Goal: Task Accomplishment & Management: Complete application form

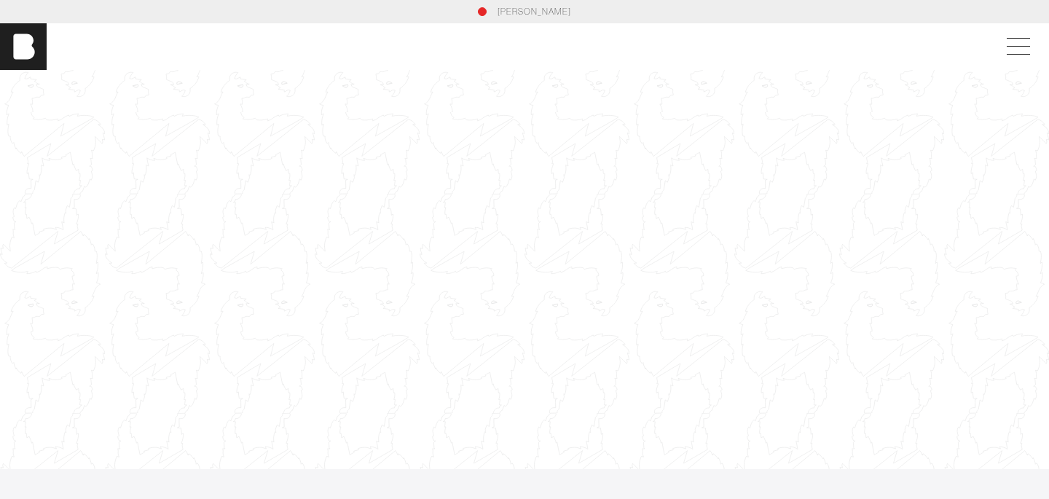
click at [355, 174] on div at bounding box center [524, 270] width 1049 height 590
click at [385, 193] on div at bounding box center [524, 270] width 1049 height 590
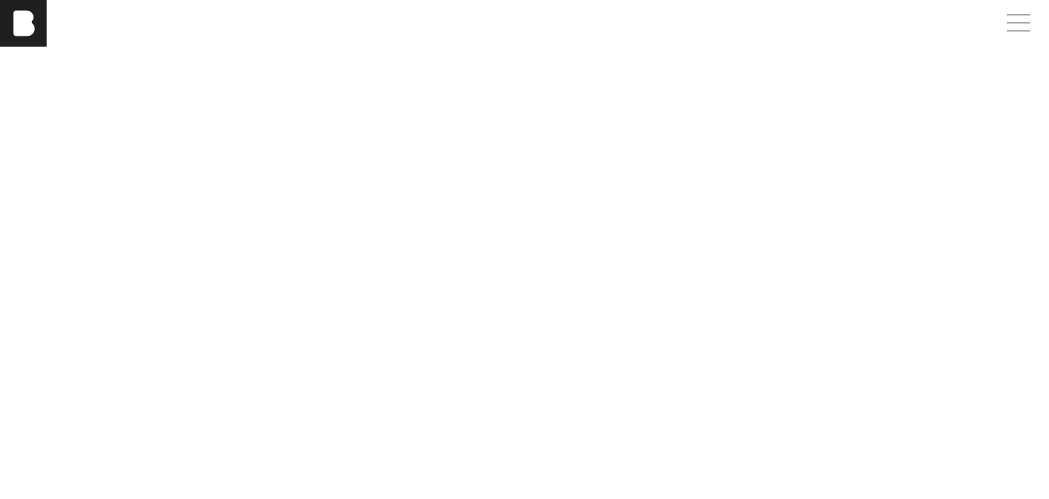
scroll to position [3451, 0]
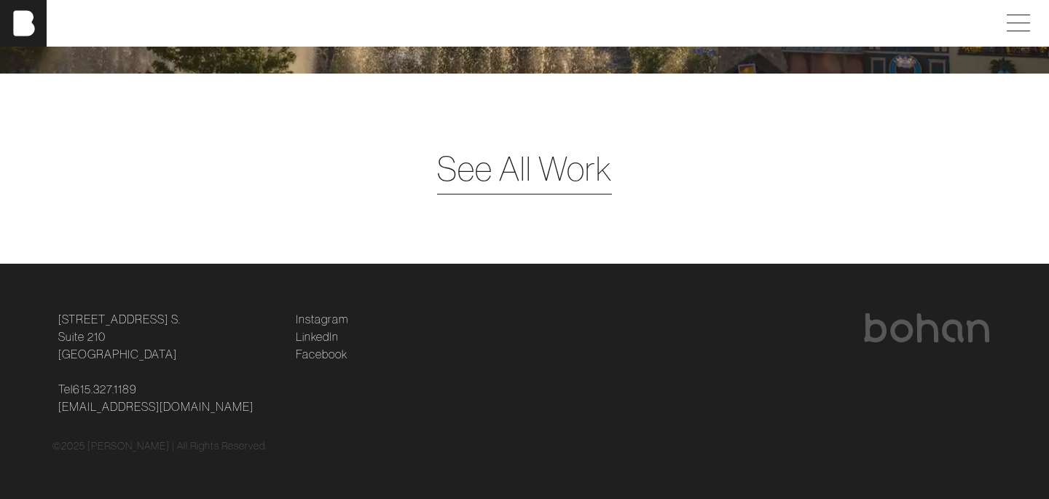
click at [524, 162] on span "See All Work" at bounding box center [524, 168] width 175 height 50
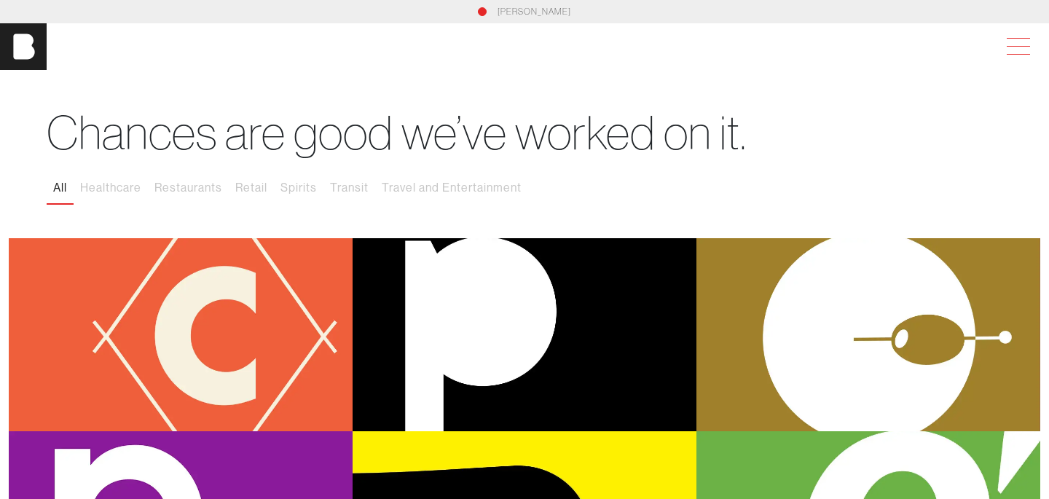
click at [1014, 52] on span at bounding box center [1014, 46] width 33 height 26
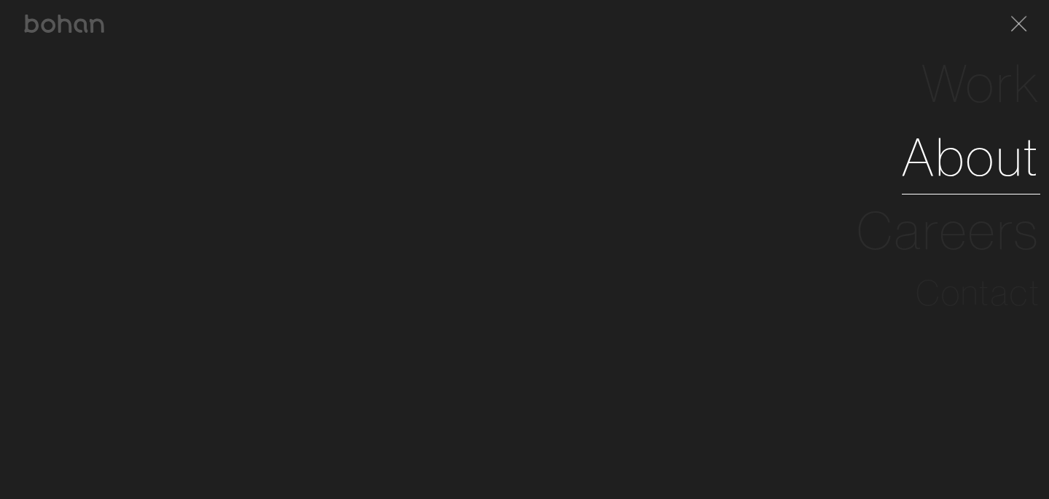
click at [981, 149] on link "About" at bounding box center [970, 157] width 138 height 74
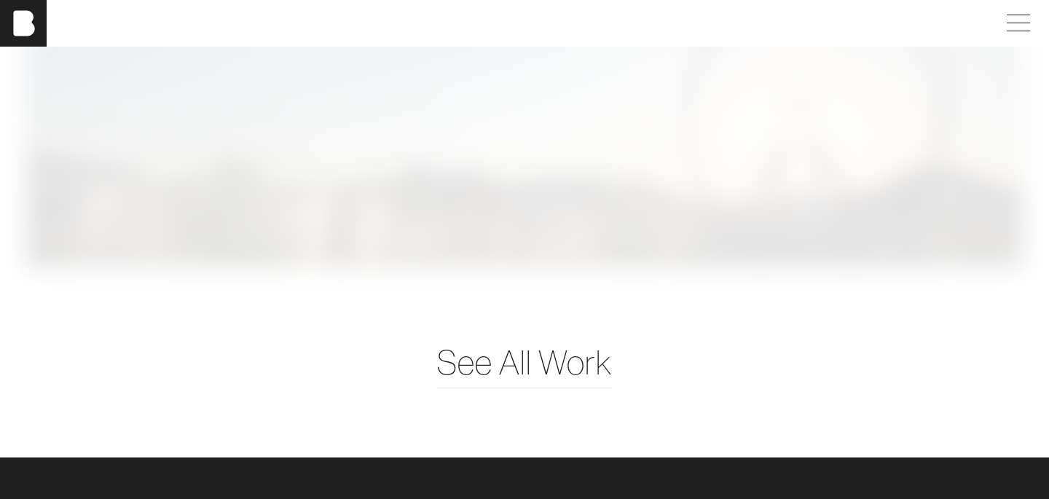
scroll to position [3451, 0]
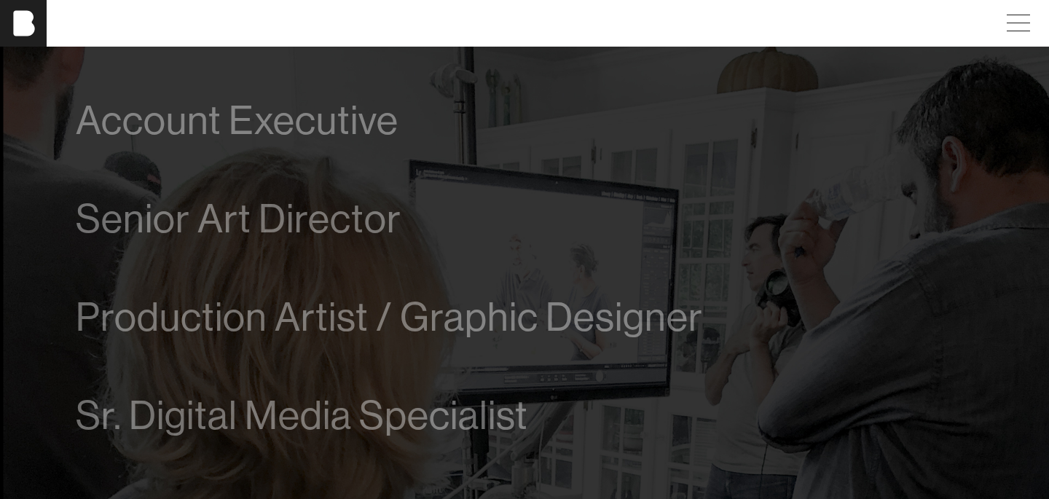
scroll to position [840, 0]
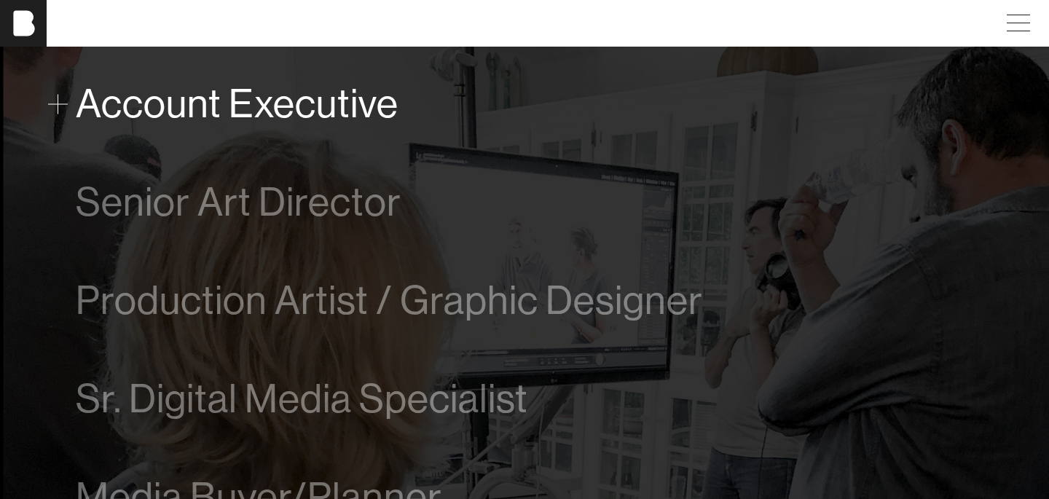
click at [151, 124] on span "Account Executive" at bounding box center [237, 104] width 323 height 44
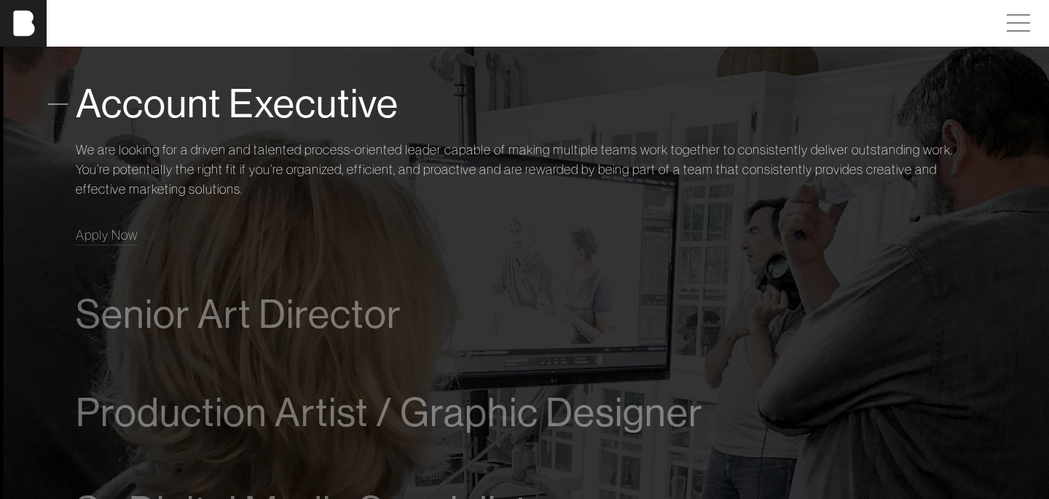
scroll to position [855, 0]
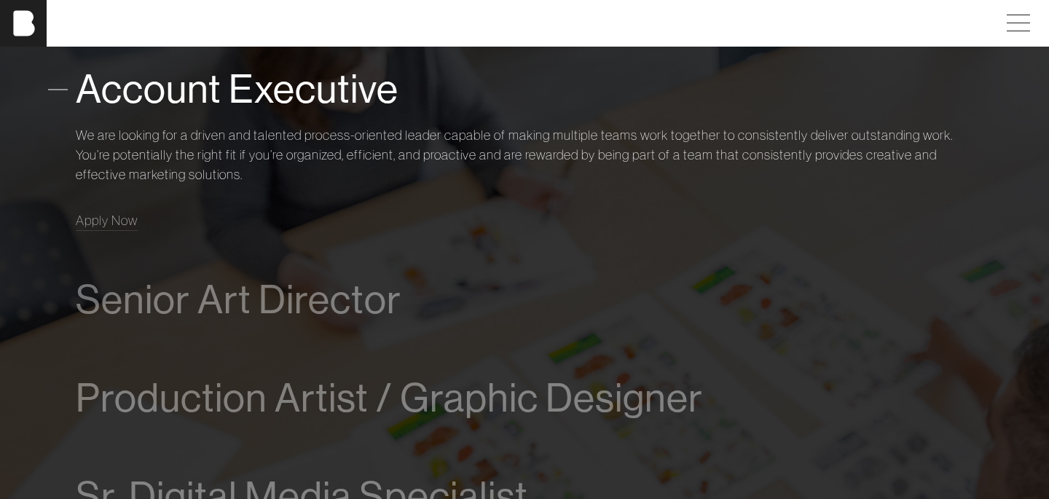
click at [149, 98] on span "Account Executive" at bounding box center [237, 89] width 323 height 44
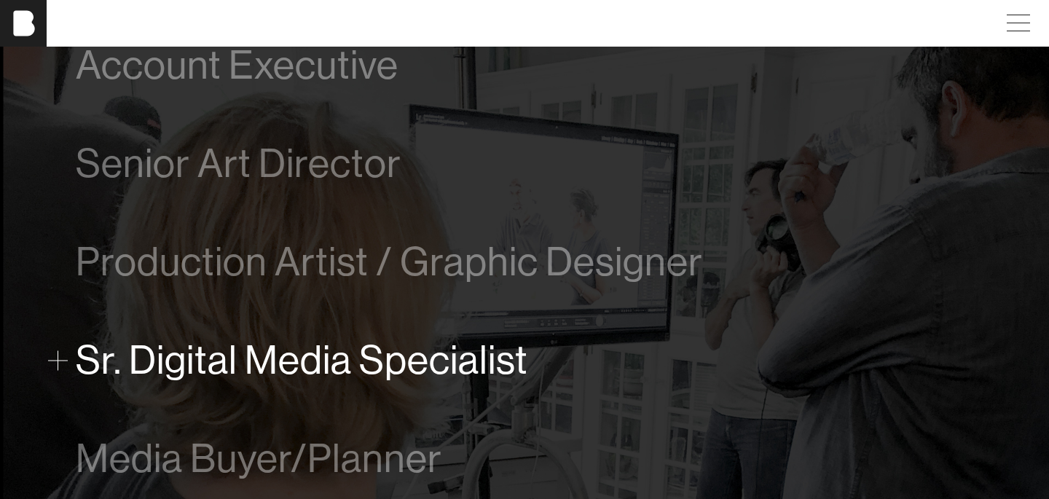
scroll to position [870, 0]
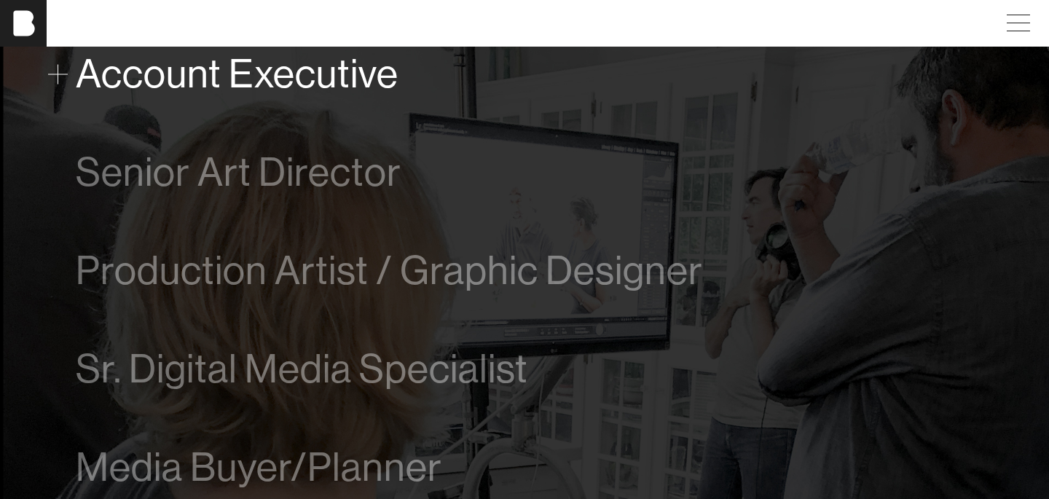
click at [180, 81] on span "Account Executive" at bounding box center [237, 74] width 323 height 44
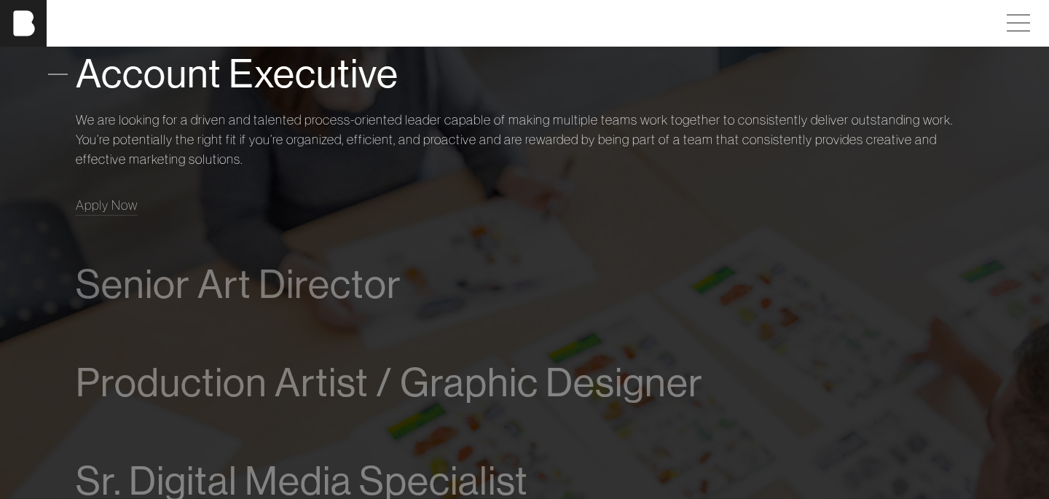
scroll to position [842, 0]
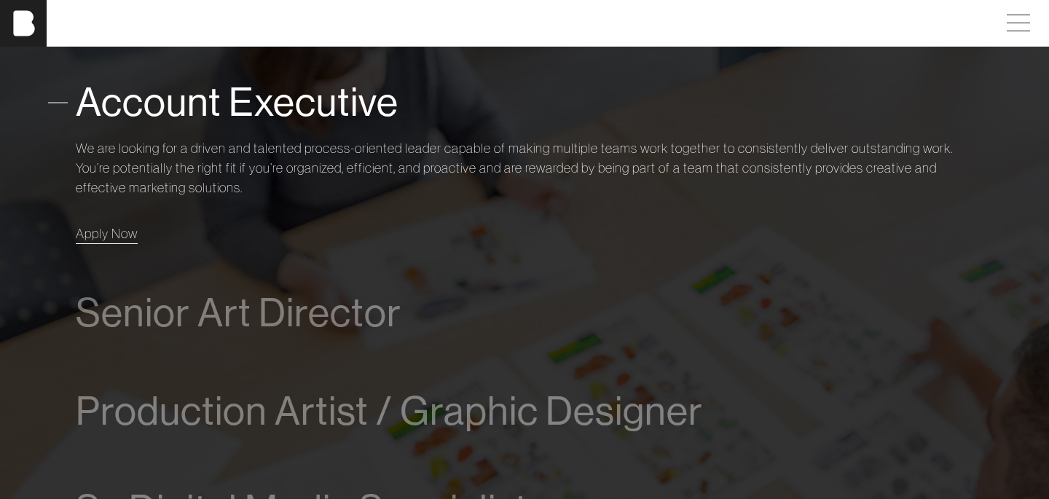
click at [120, 225] on link "Apply Now" at bounding box center [107, 234] width 62 height 20
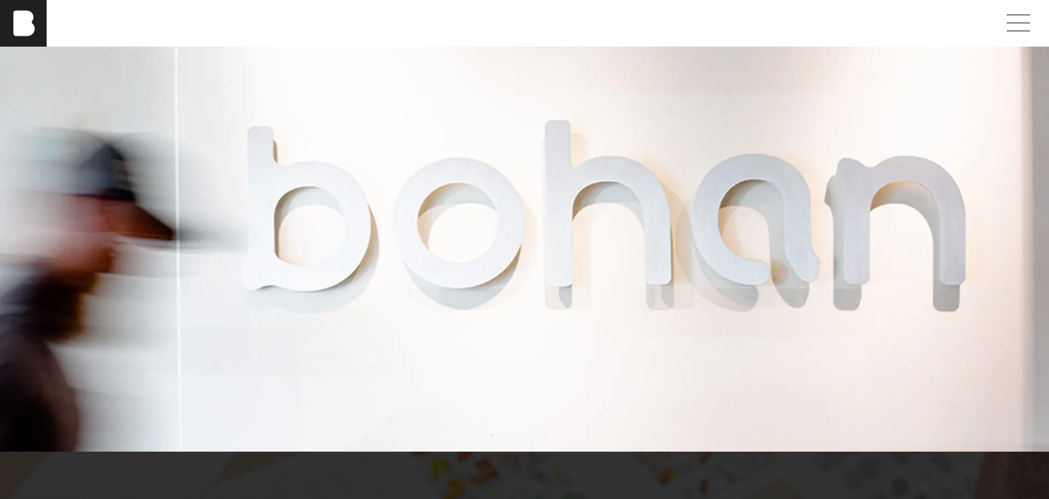
scroll to position [357, 0]
